Goal: Information Seeking & Learning: Learn about a topic

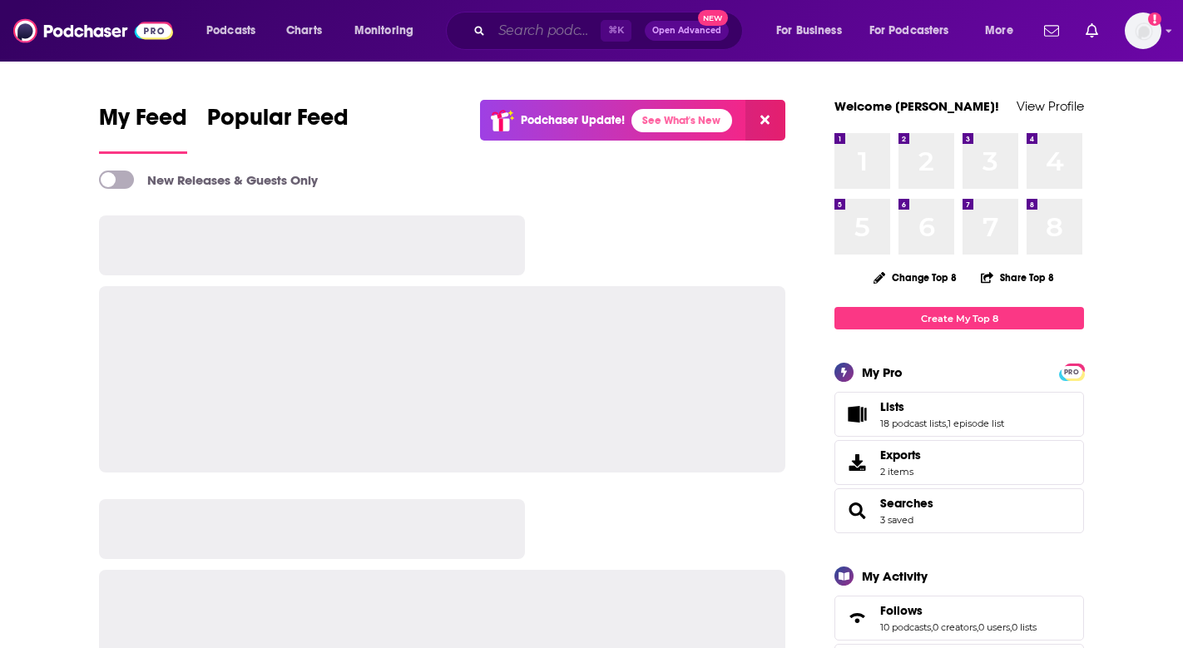
click at [540, 32] on input "Search podcasts, credits, & more..." at bounding box center [546, 30] width 109 height 27
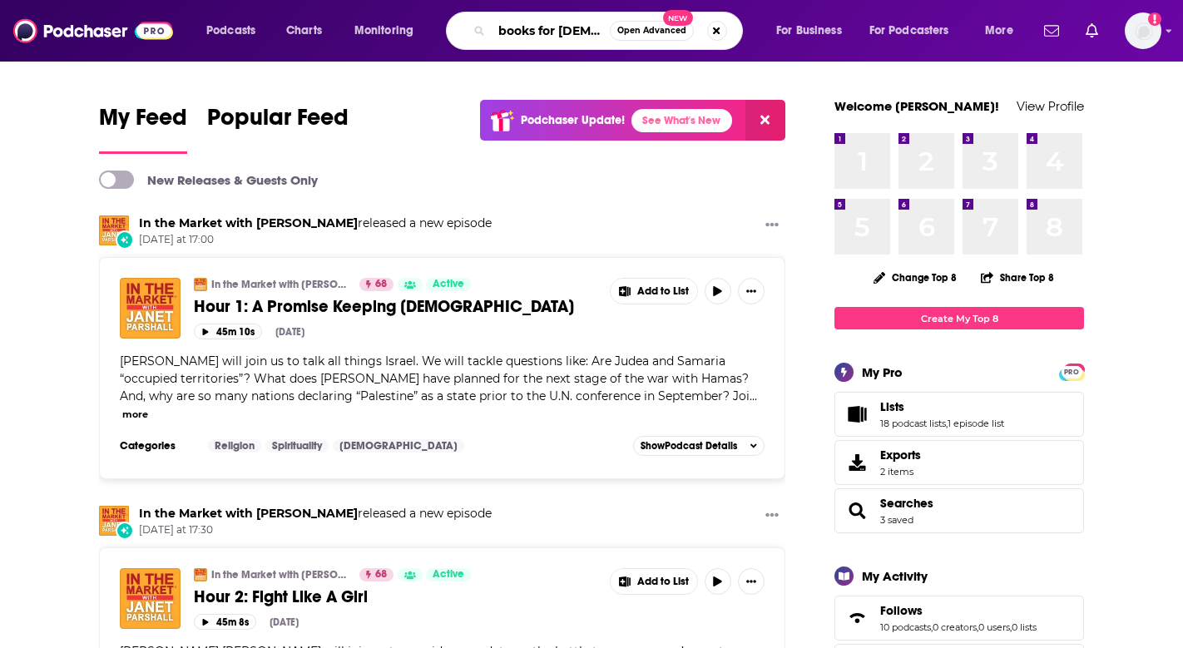
scroll to position [0, 11]
type input "books for [DEMOGRAPHIC_DATA]"
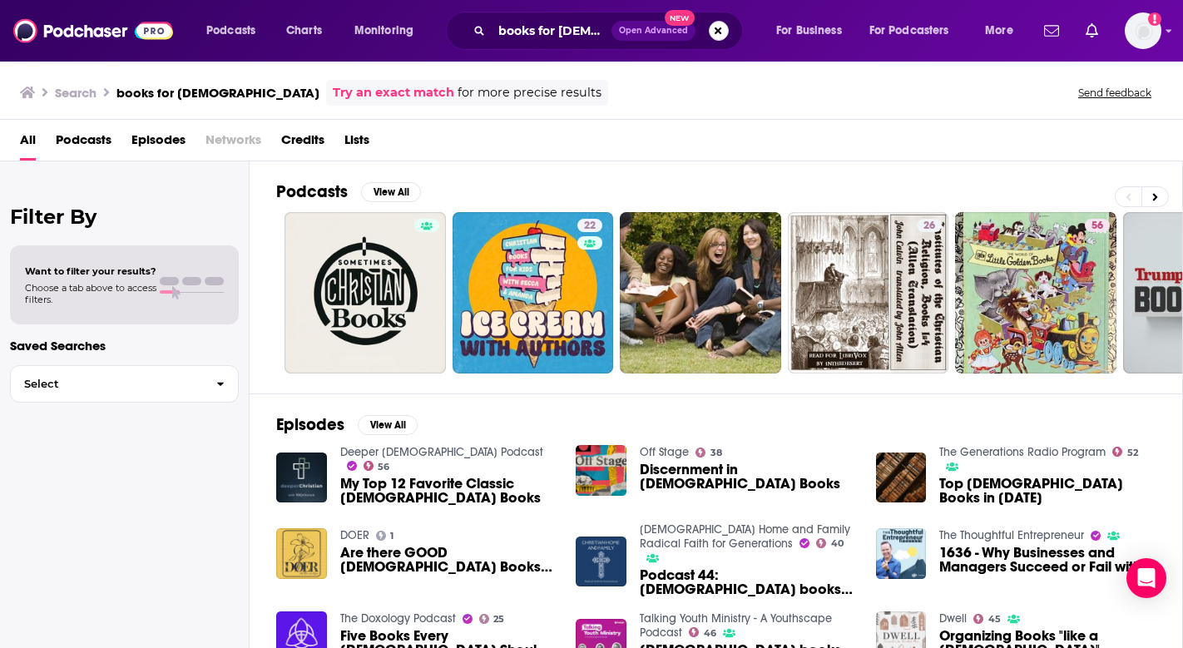
click at [711, 32] on button "Search podcasts, credits, & more..." at bounding box center [719, 31] width 20 height 20
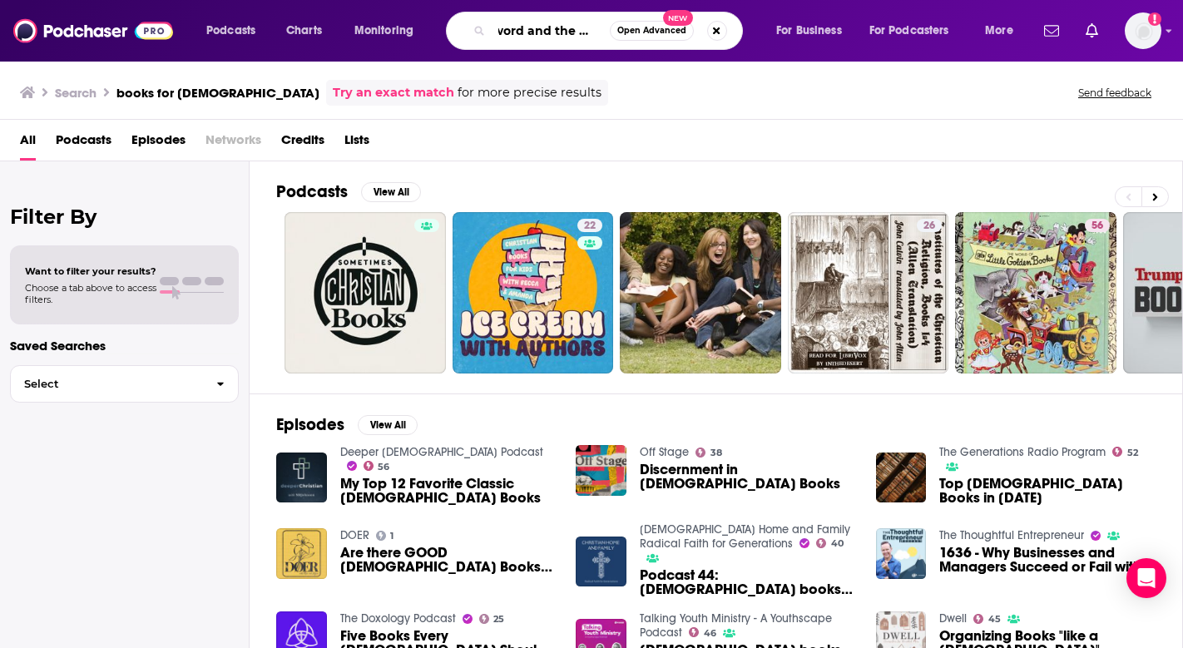
scroll to position [0, 18]
type input "sword and the story"
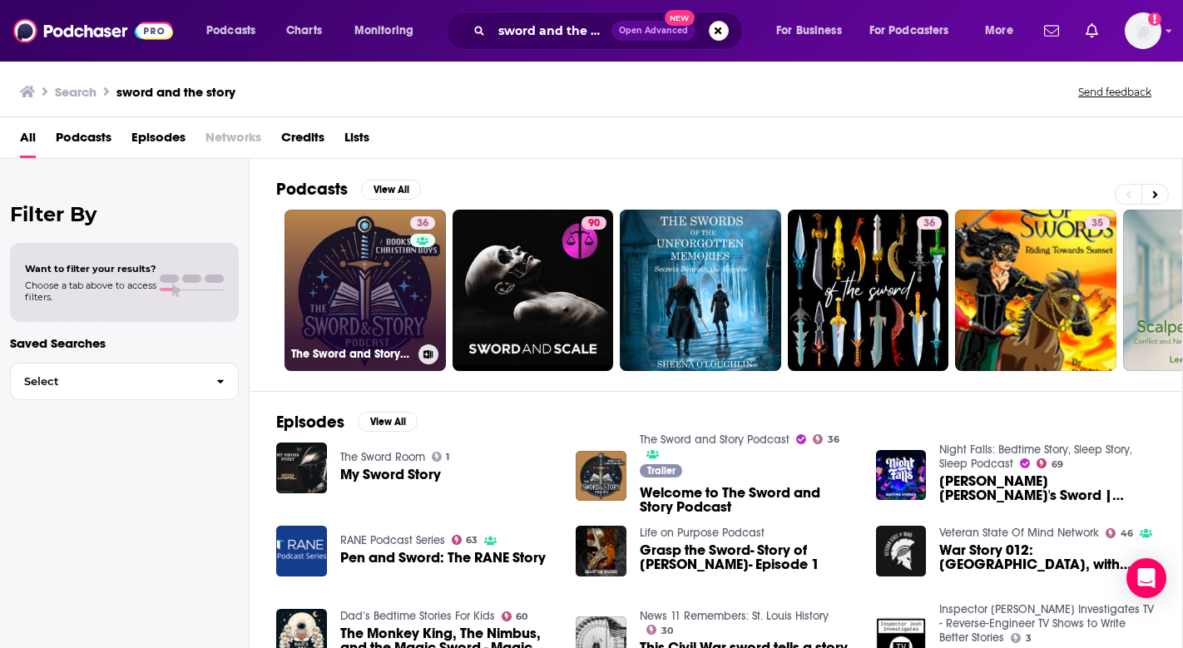
click at [378, 319] on link "36 The Sword and Story Podcast" at bounding box center [364, 290] width 161 height 161
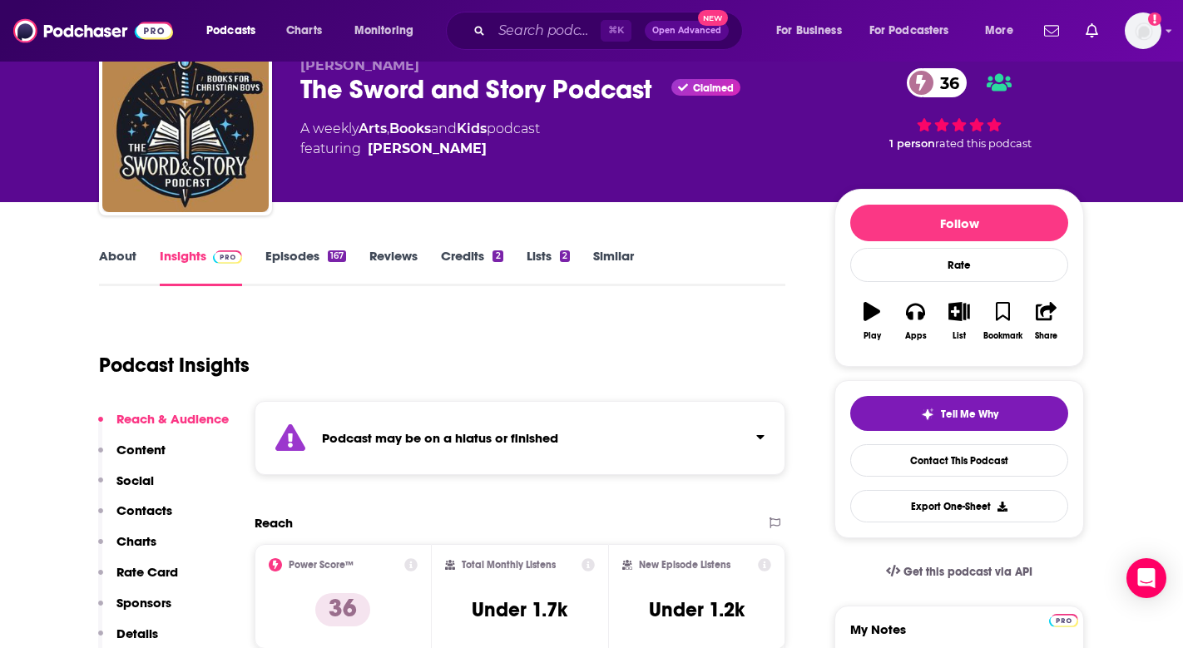
scroll to position [106, 0]
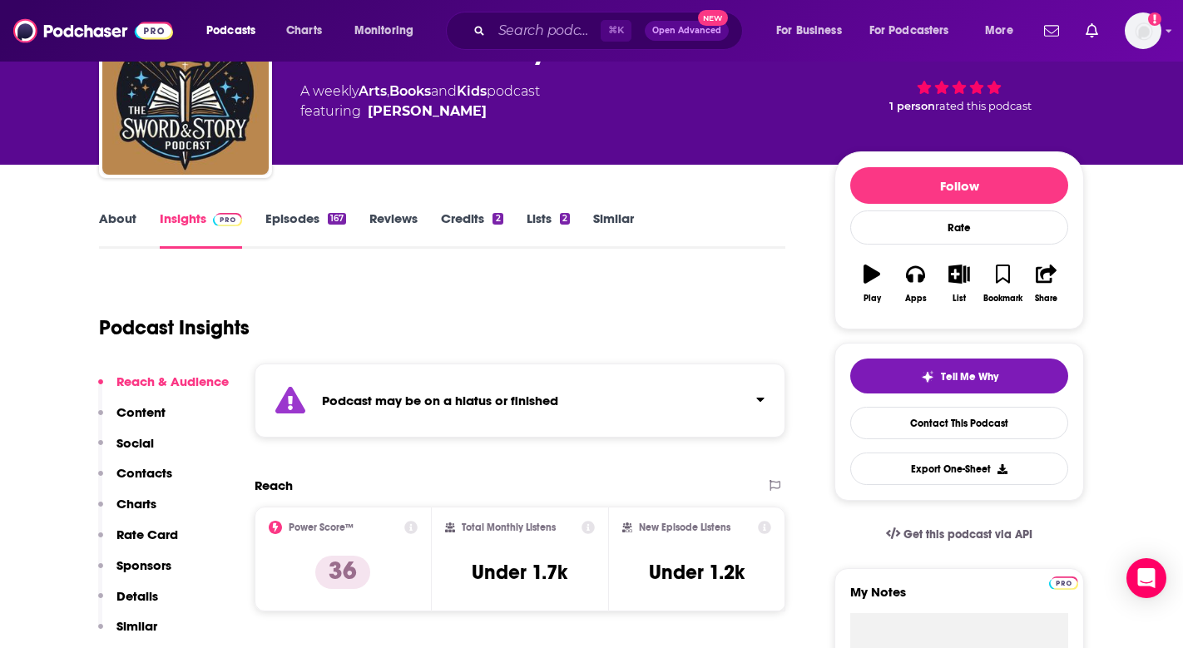
click at [305, 224] on link "Episodes 167" at bounding box center [305, 229] width 81 height 38
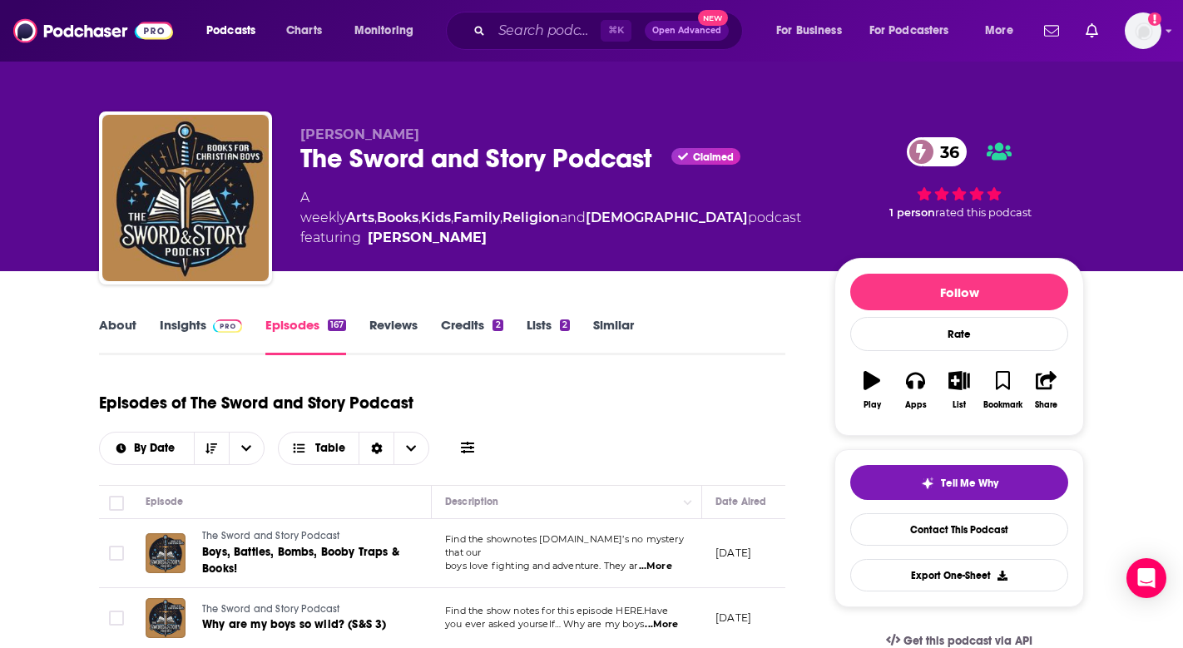
click at [164, 322] on link "Insights" at bounding box center [201, 336] width 82 height 38
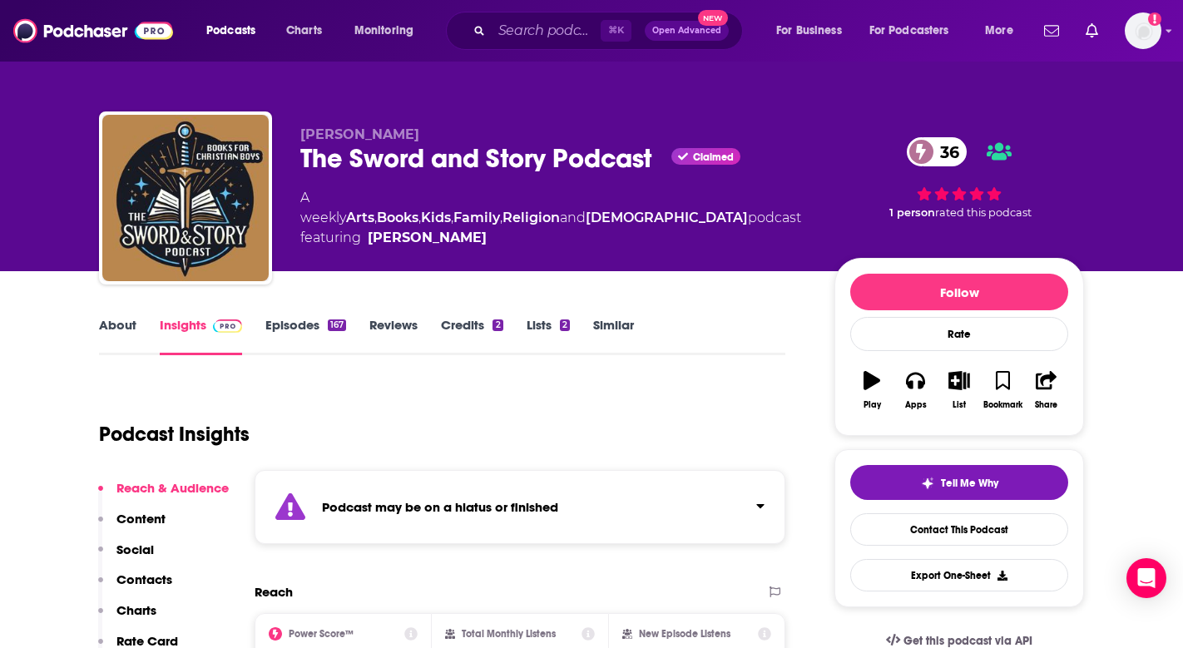
click at [116, 324] on link "About" at bounding box center [117, 336] width 37 height 38
